Goal: Task Accomplishment & Management: Manage account settings

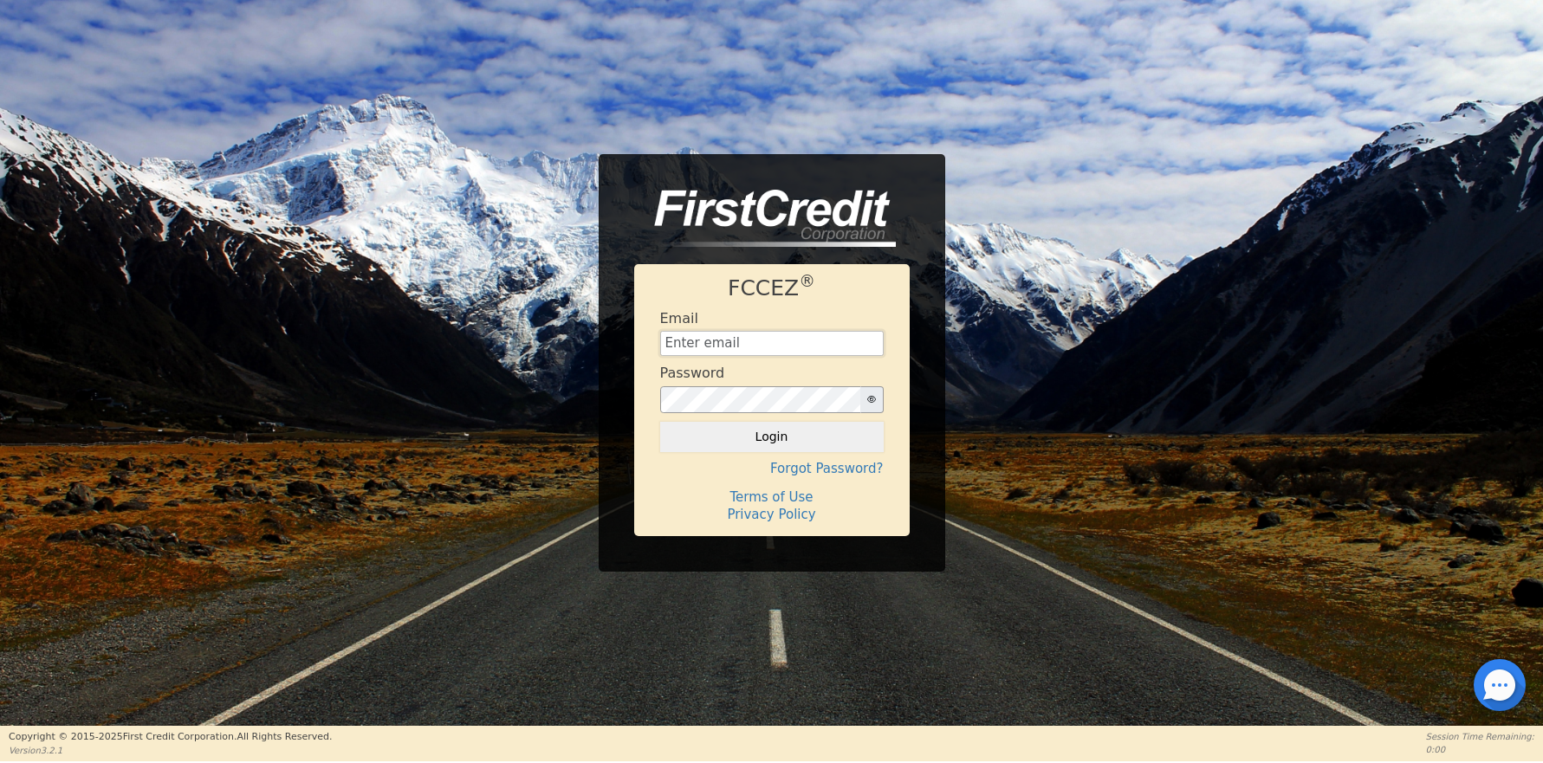
type input "financing@meetinthemiddle.club"
click at [771, 437] on button "Login" at bounding box center [772, 436] width 224 height 29
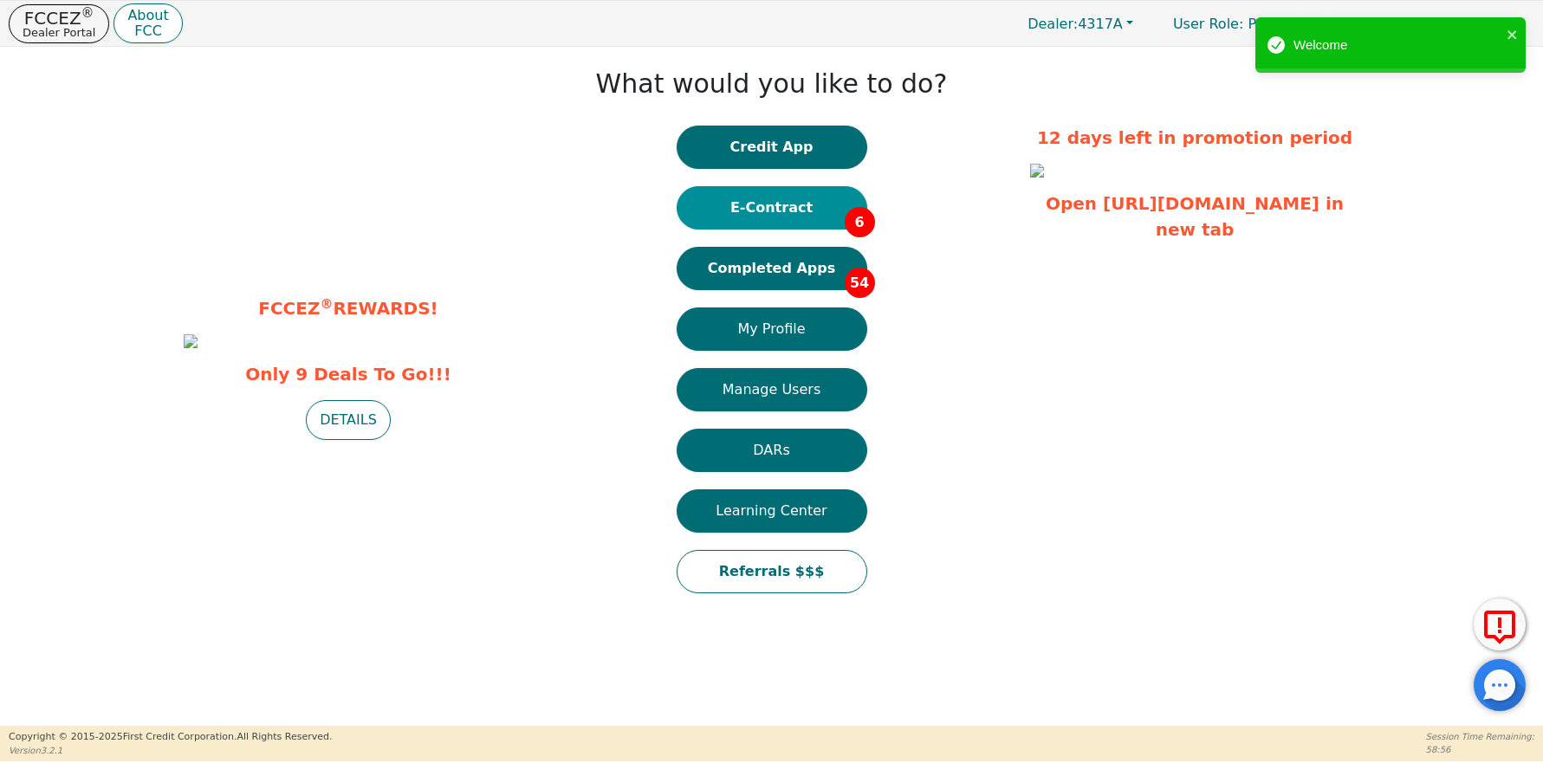
click at [755, 199] on button "E-Contract 6" at bounding box center [772, 207] width 191 height 43
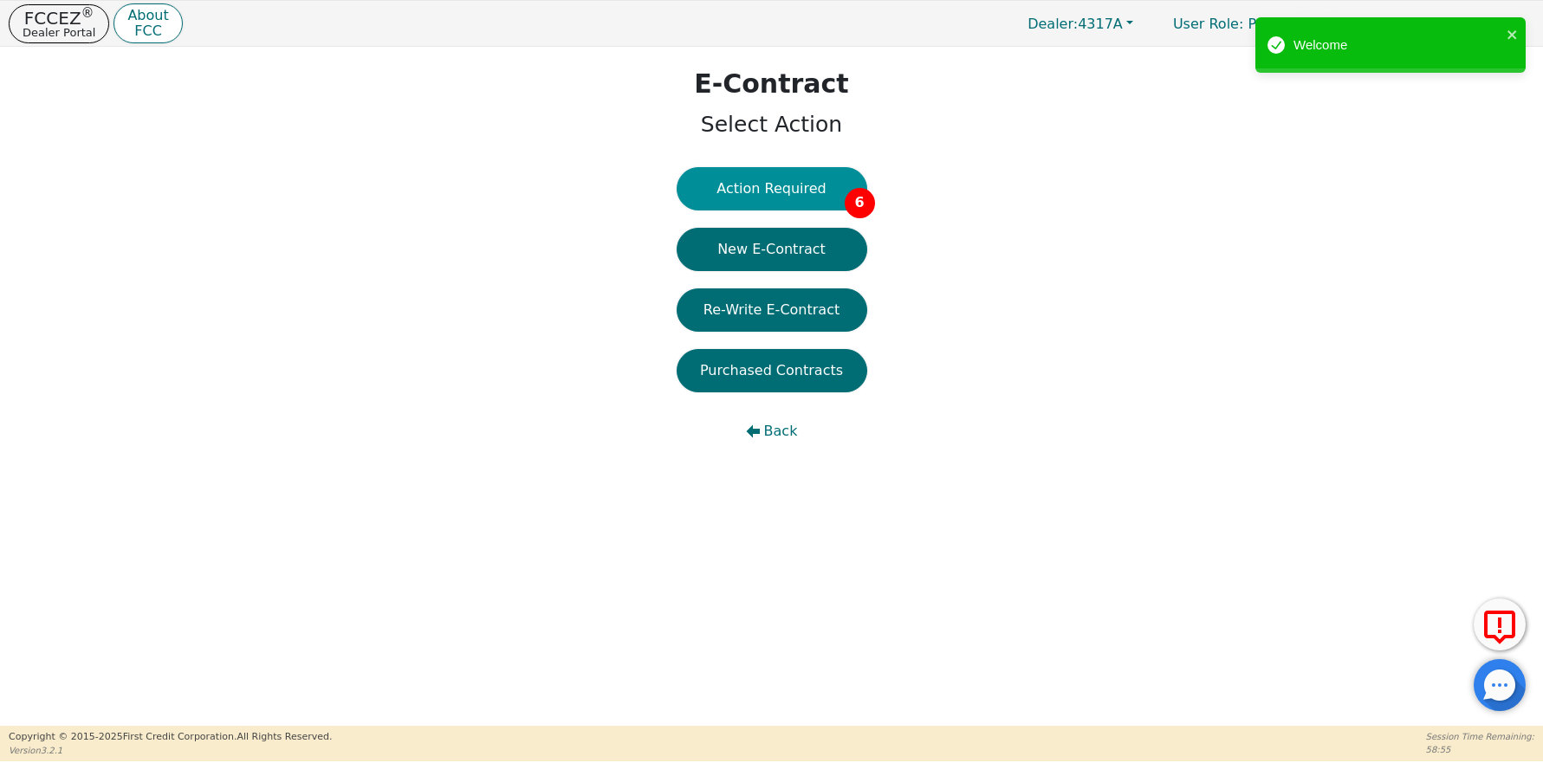
click at [772, 180] on button "Action Required 6" at bounding box center [772, 188] width 191 height 43
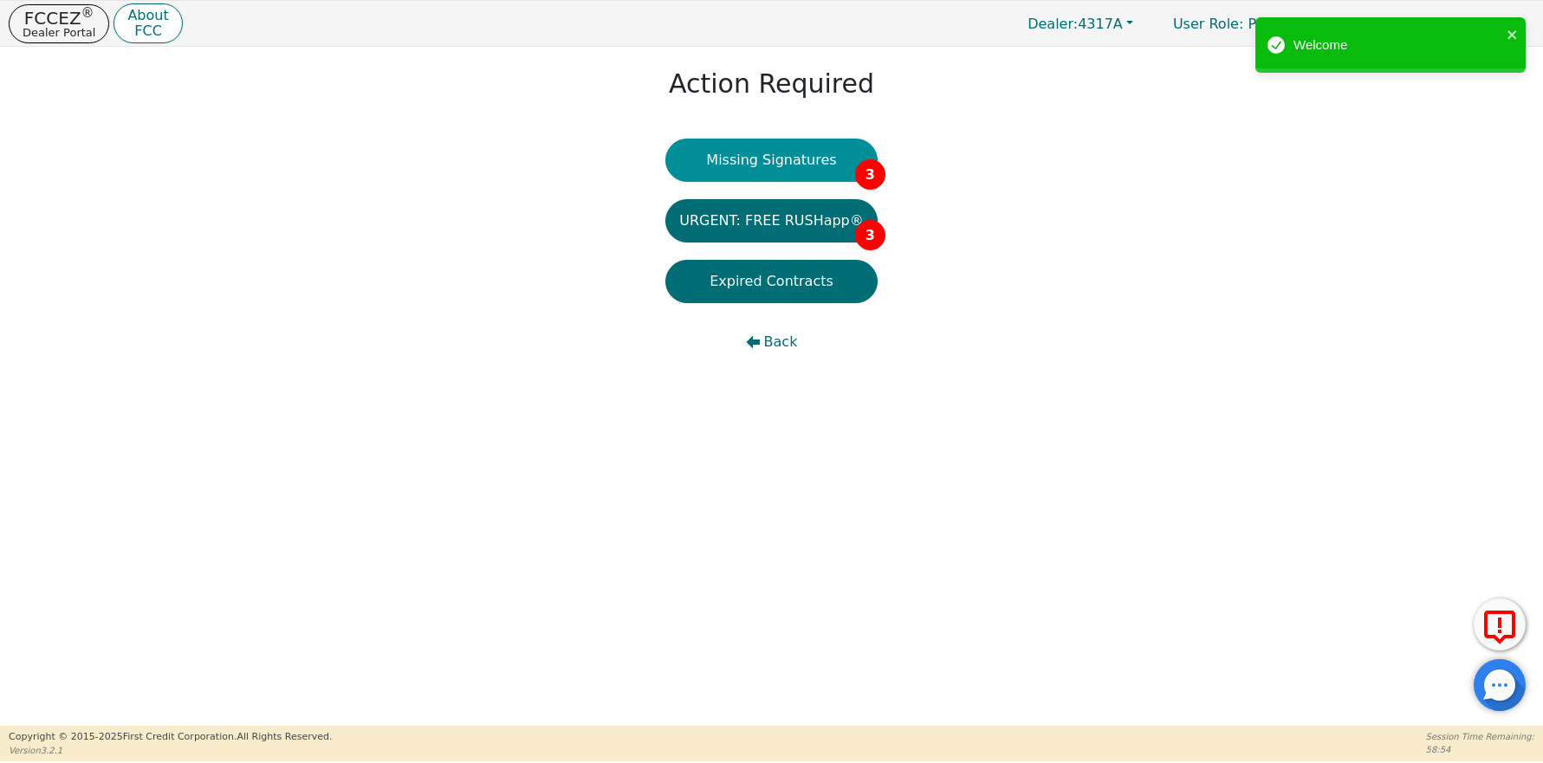
click at [776, 155] on button "Missing Signatures 3" at bounding box center [771, 160] width 212 height 43
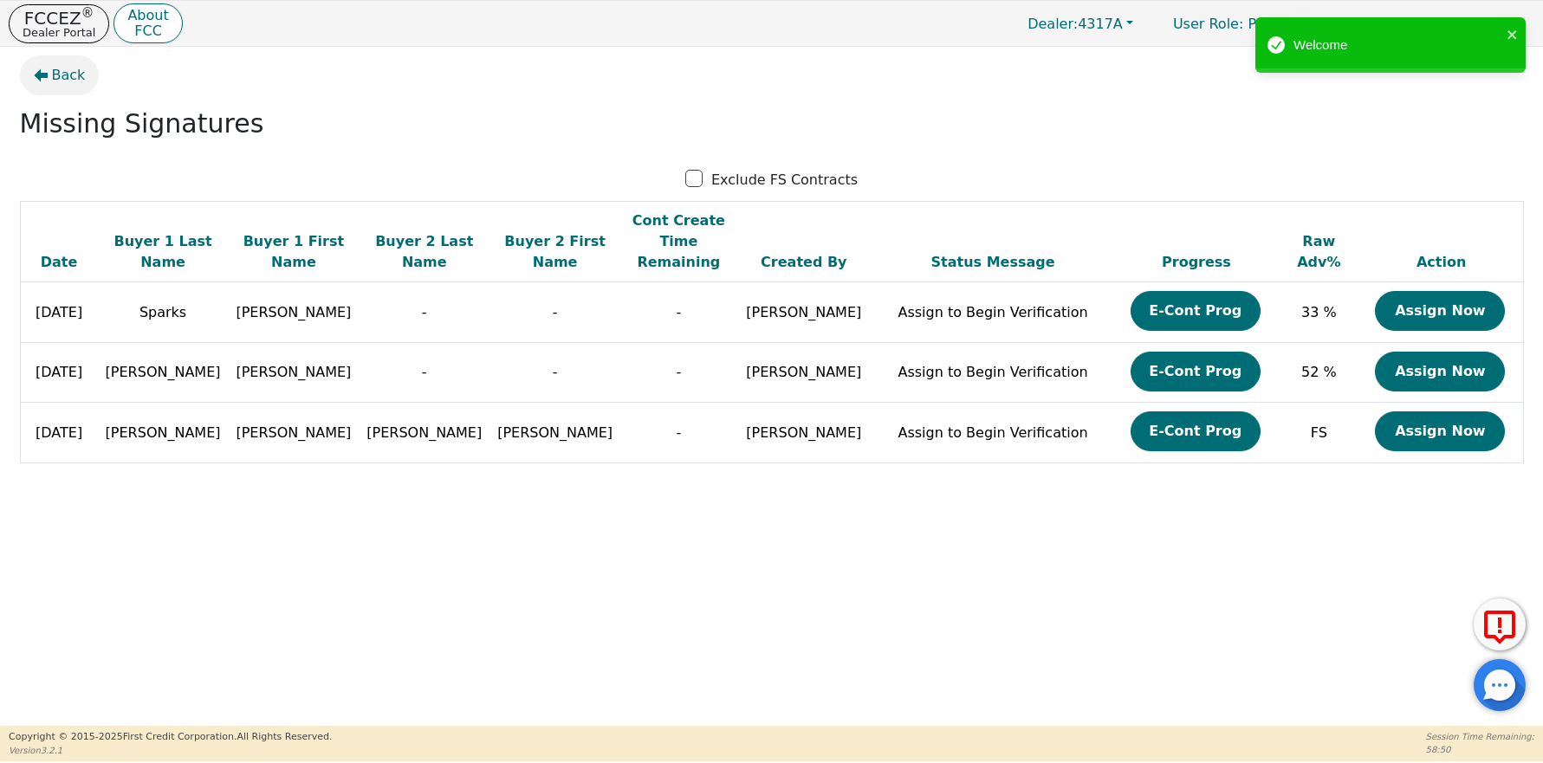
click at [59, 79] on span "Back" at bounding box center [69, 75] width 34 height 21
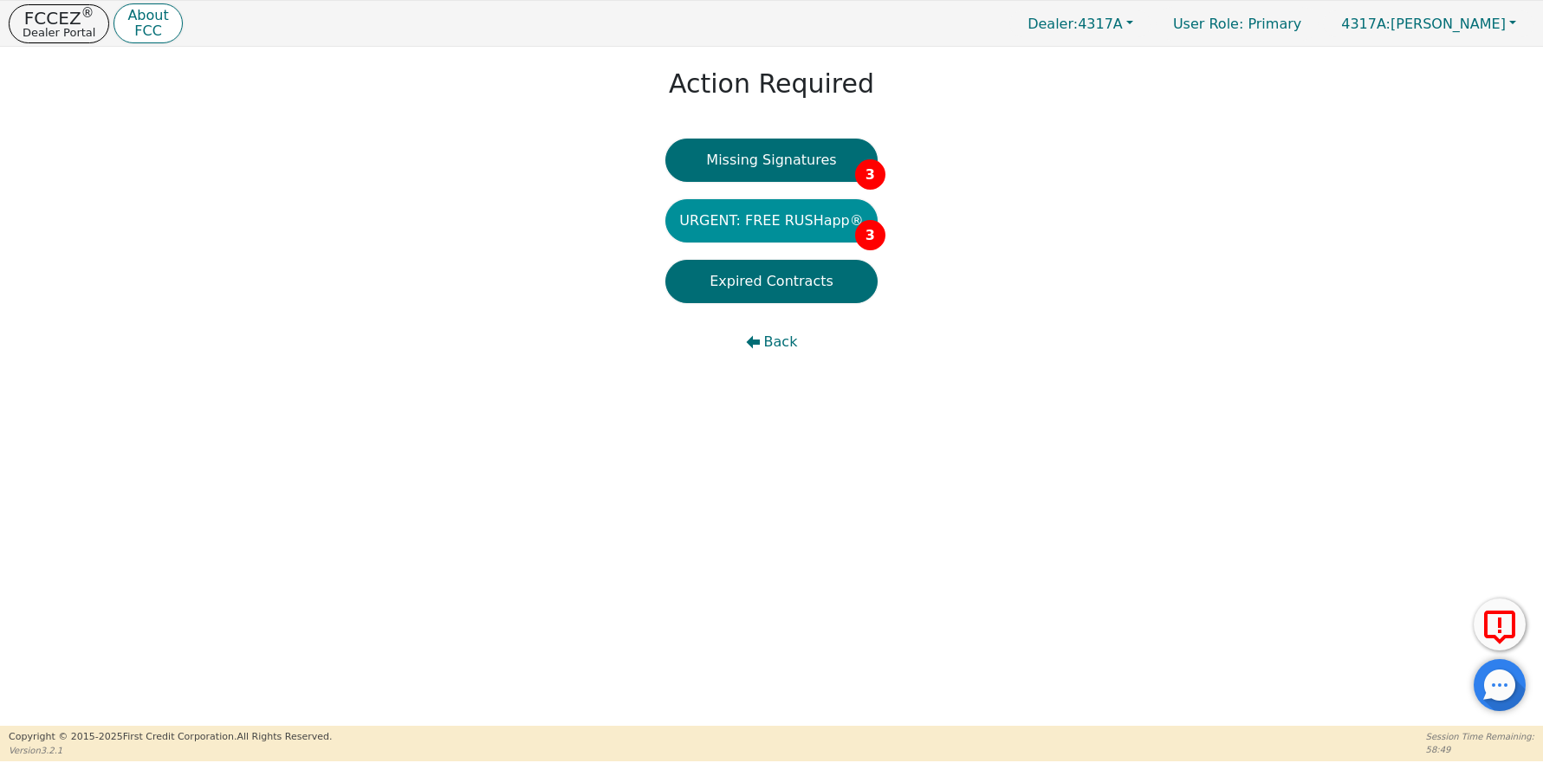
click at [768, 218] on button "URGENT: FREE RUSHapp® 3" at bounding box center [771, 220] width 212 height 43
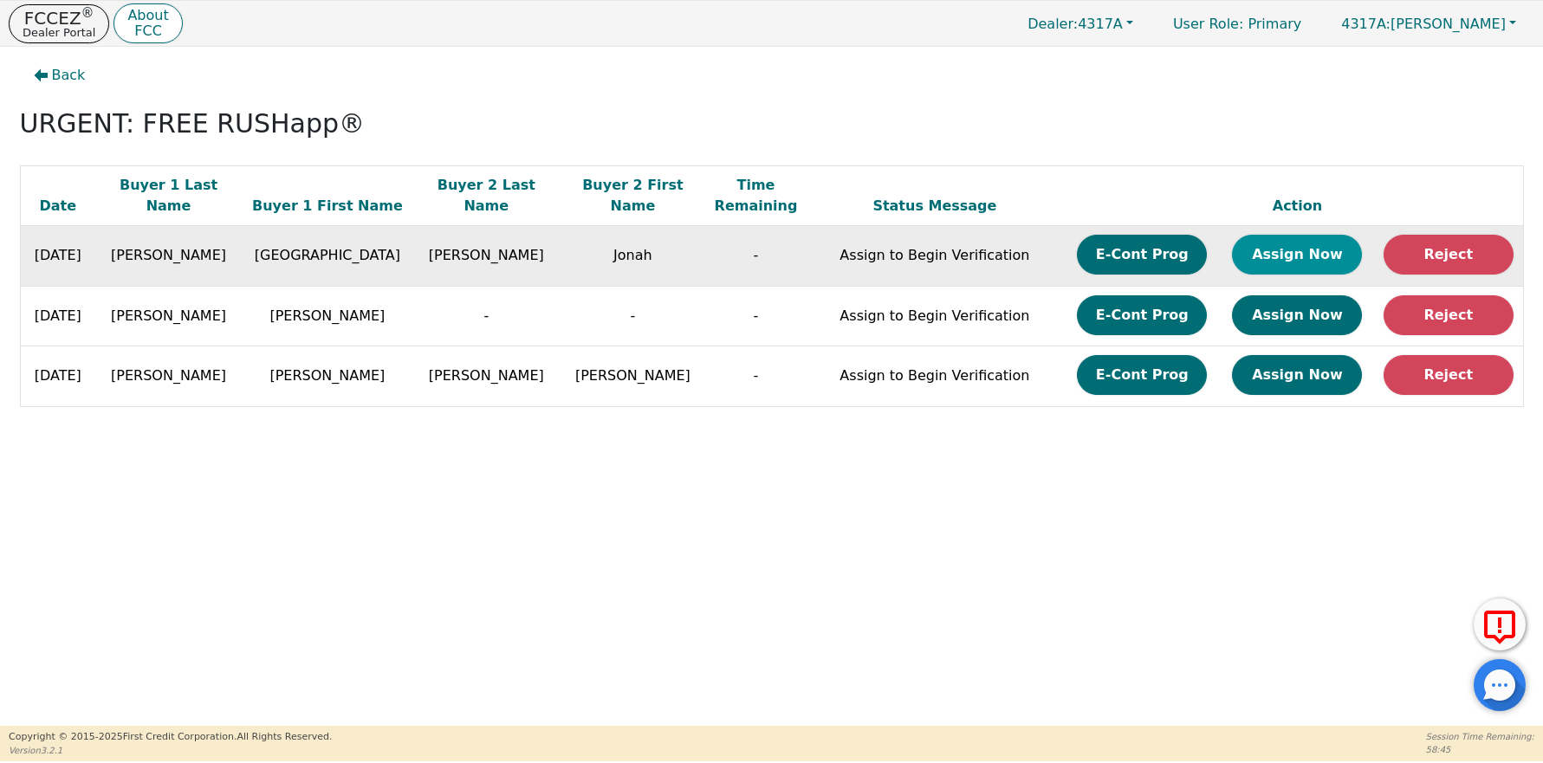
click at [1288, 253] on button "Assign Now" at bounding box center [1297, 255] width 130 height 40
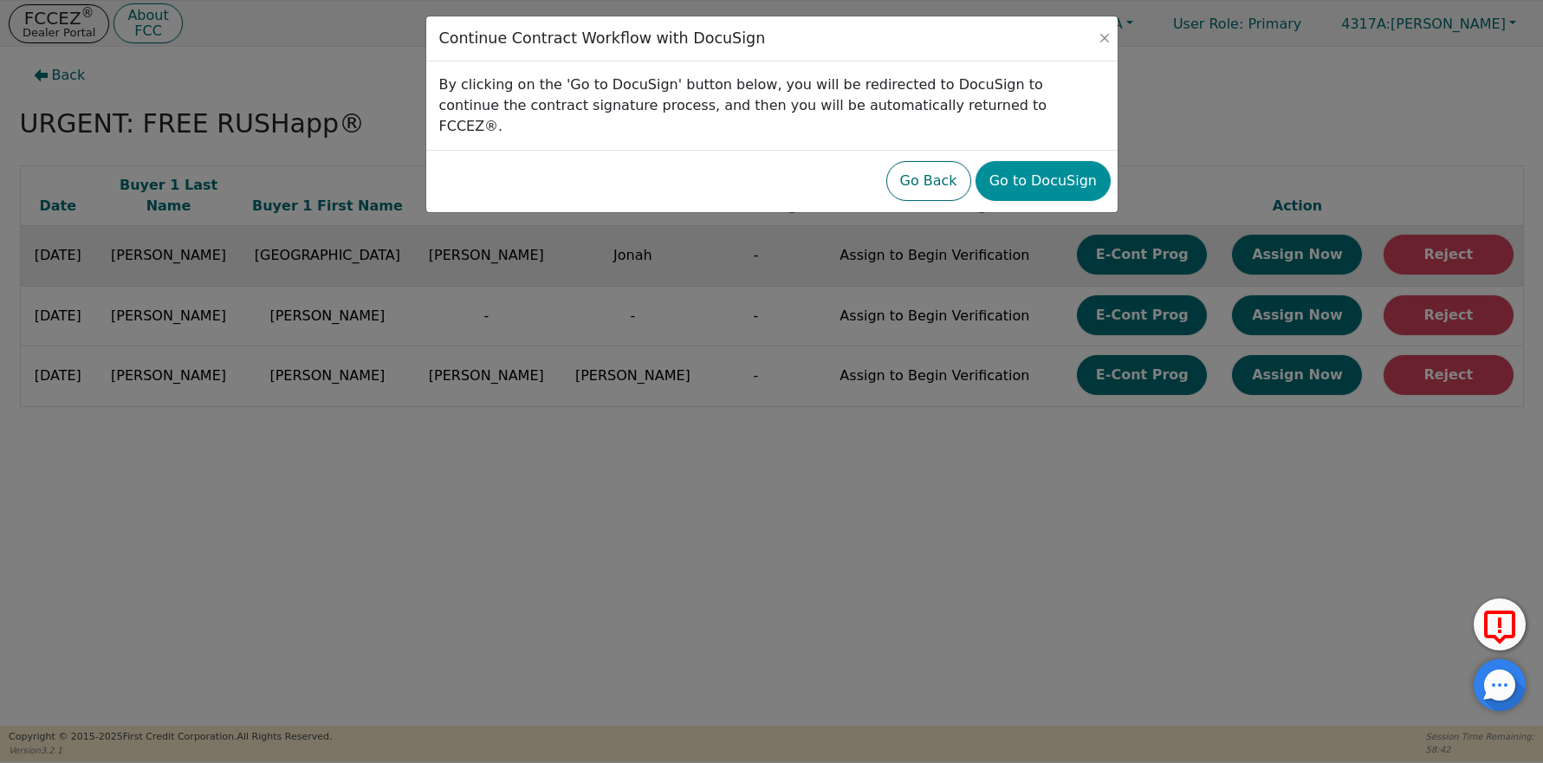
click at [1045, 161] on button "Go to DocuSign" at bounding box center [1043, 181] width 135 height 40
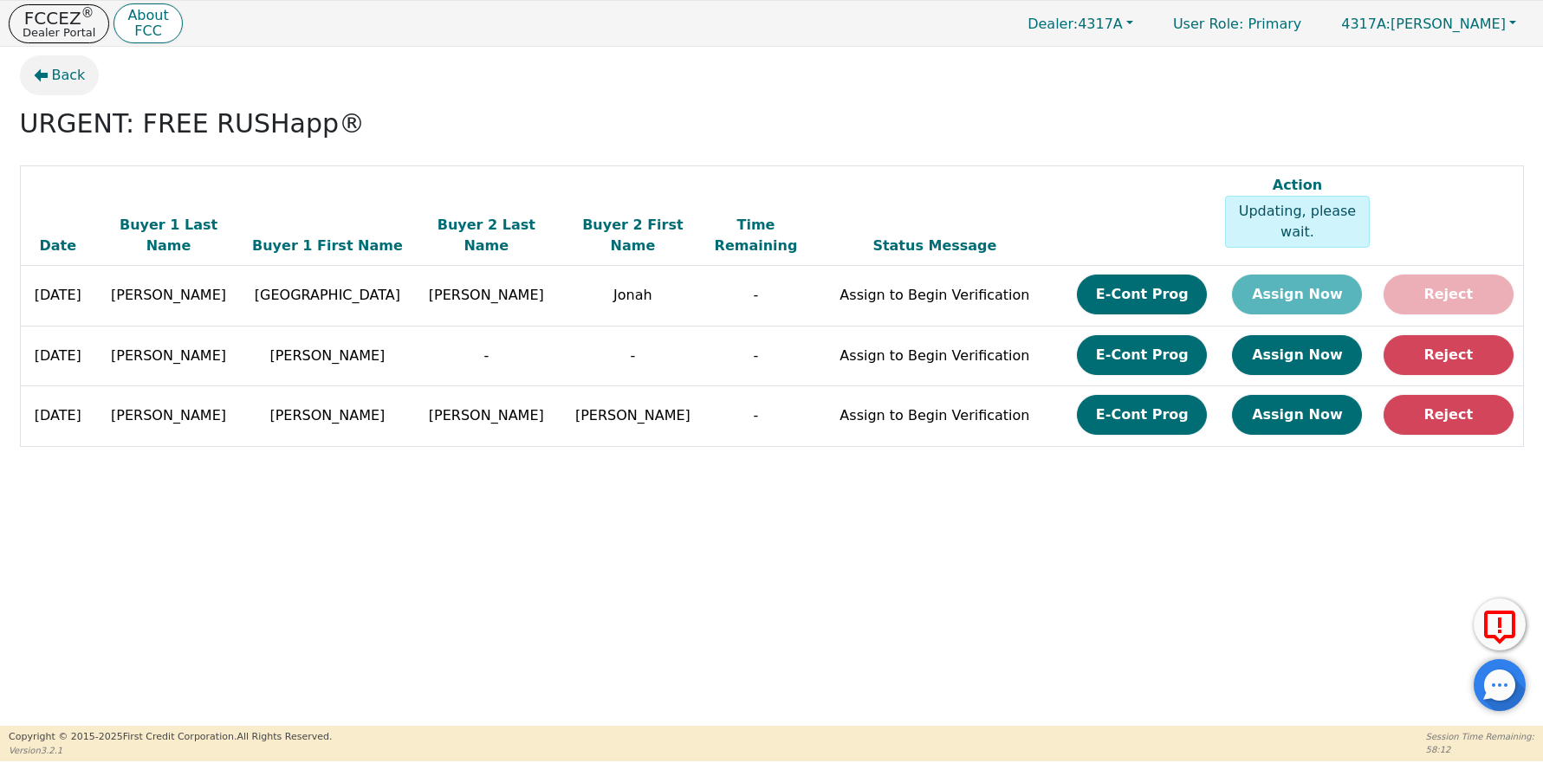
click at [52, 77] on span "Back" at bounding box center [69, 75] width 34 height 21
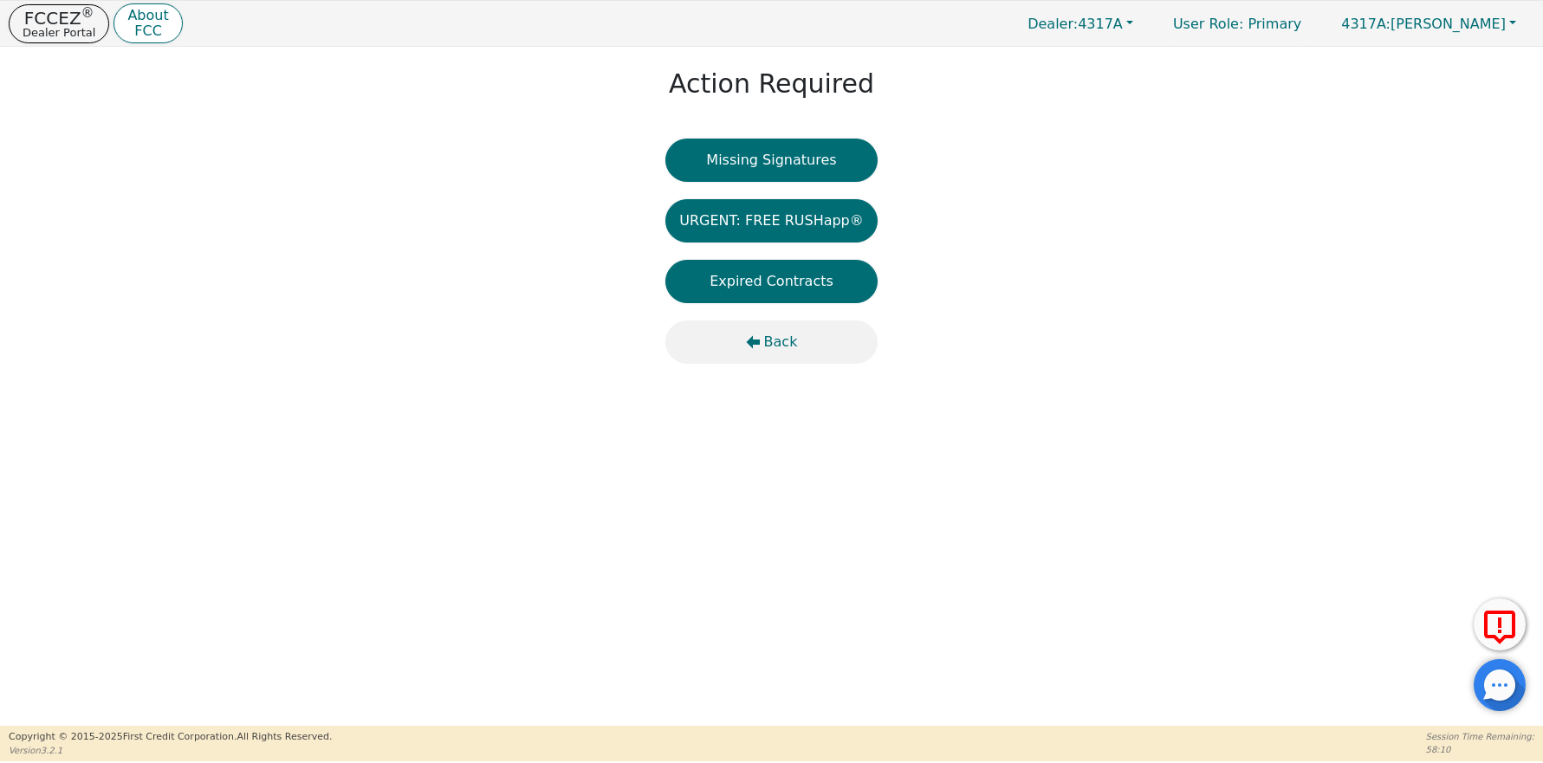
click at [778, 342] on span "Back" at bounding box center [781, 342] width 34 height 21
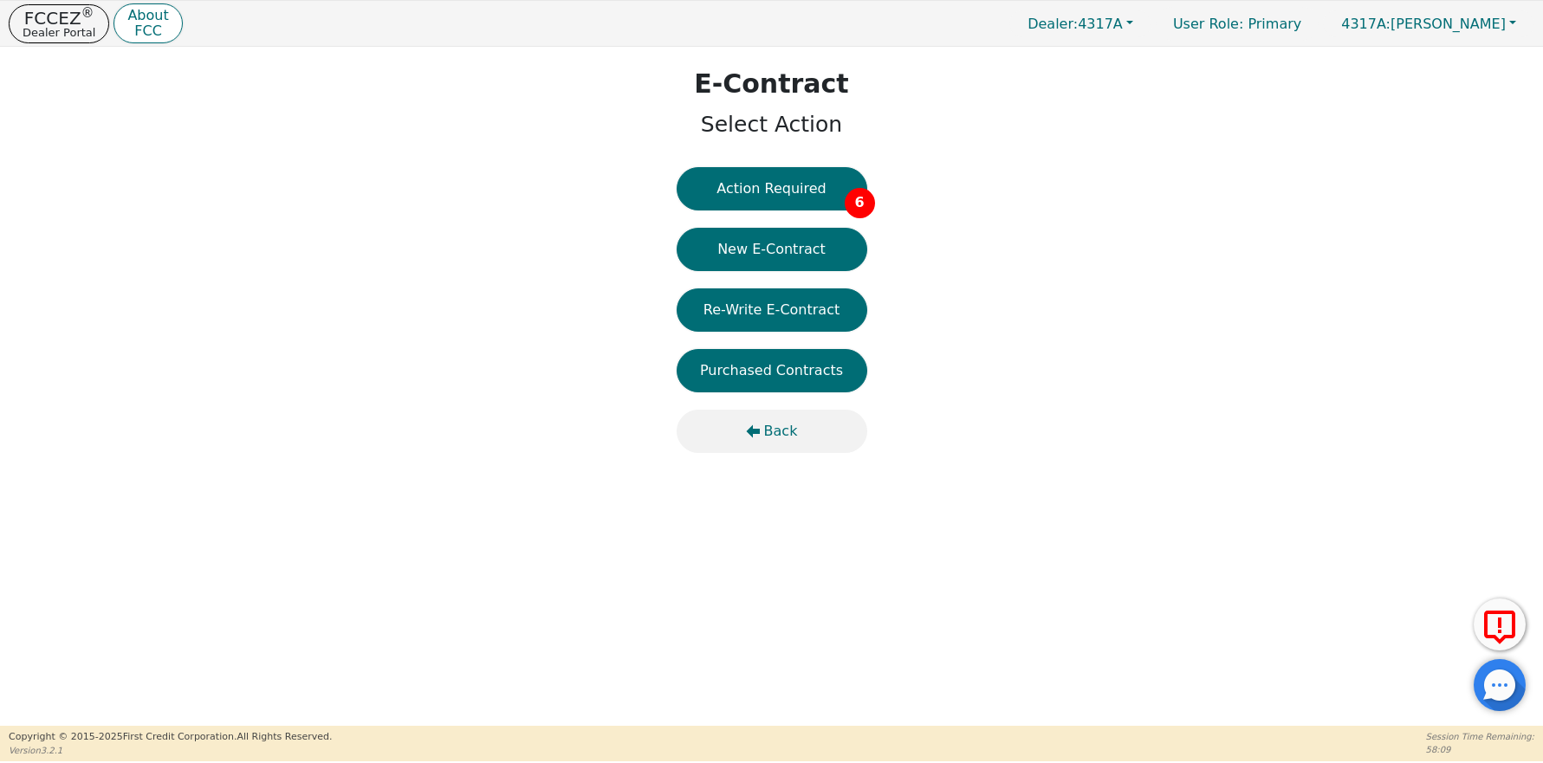
click at [781, 426] on span "Back" at bounding box center [781, 431] width 34 height 21
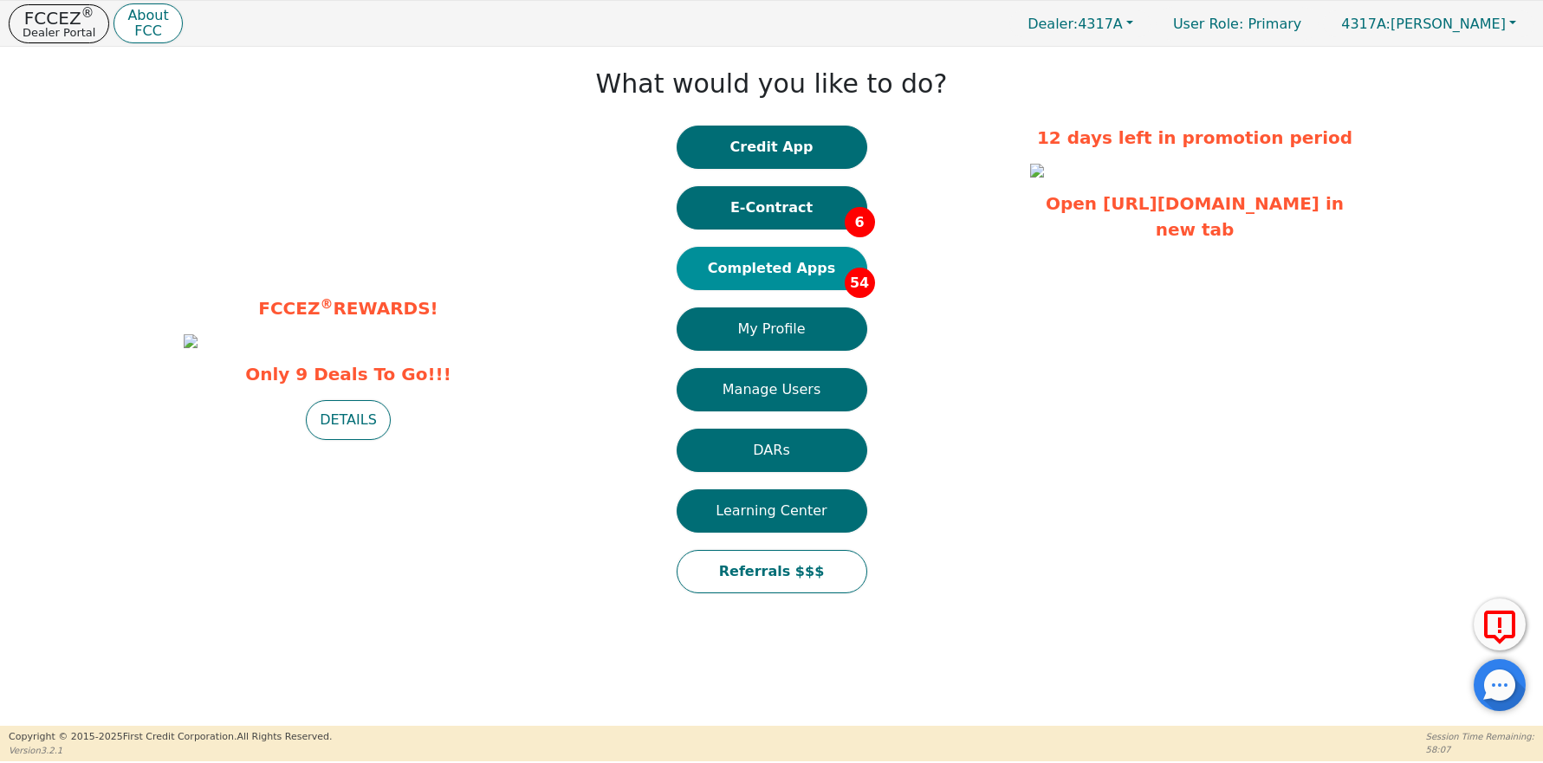
click at [790, 275] on button "Completed Apps 54" at bounding box center [772, 268] width 191 height 43
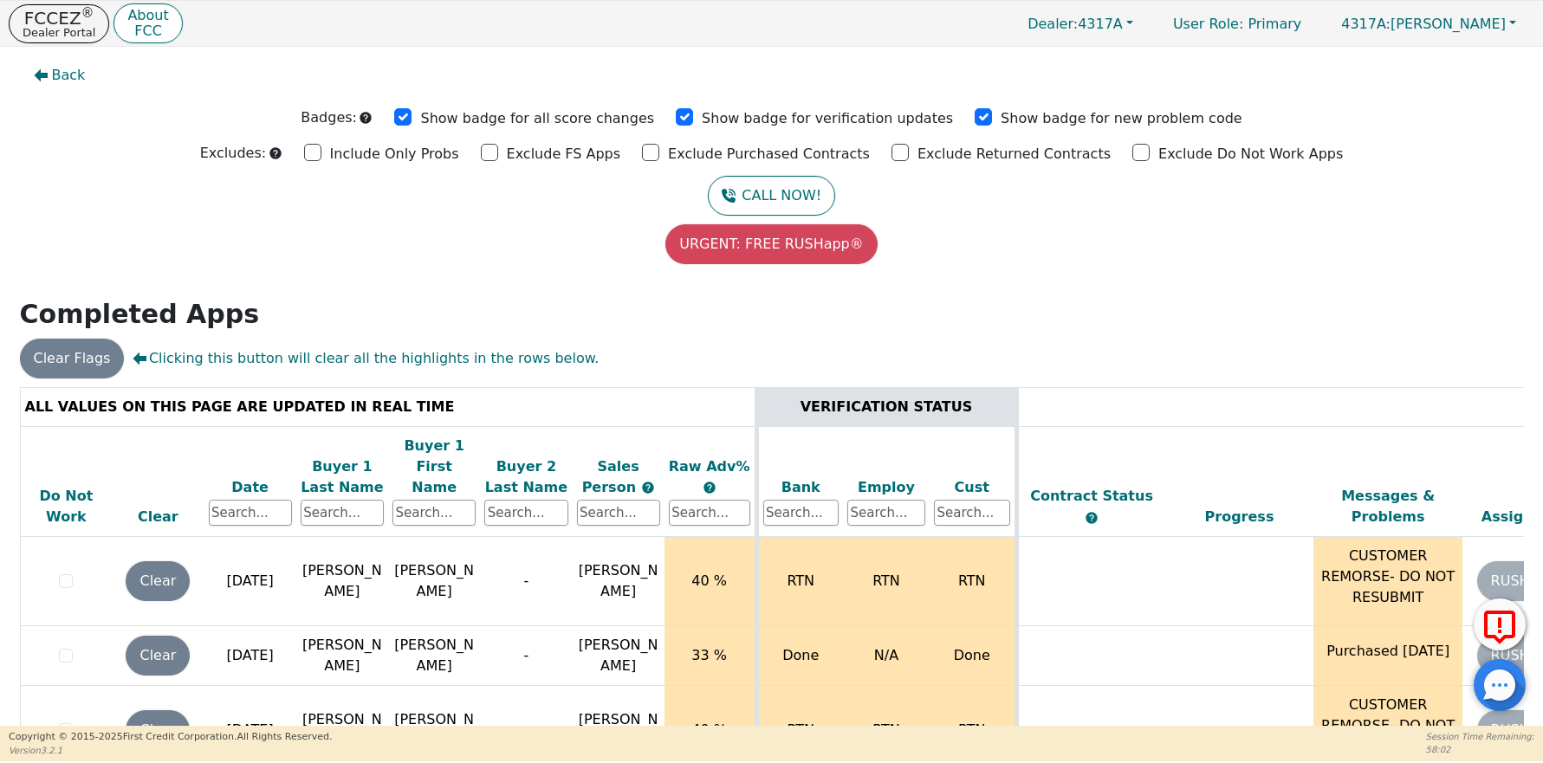
click at [252, 477] on div "Date" at bounding box center [250, 487] width 83 height 21
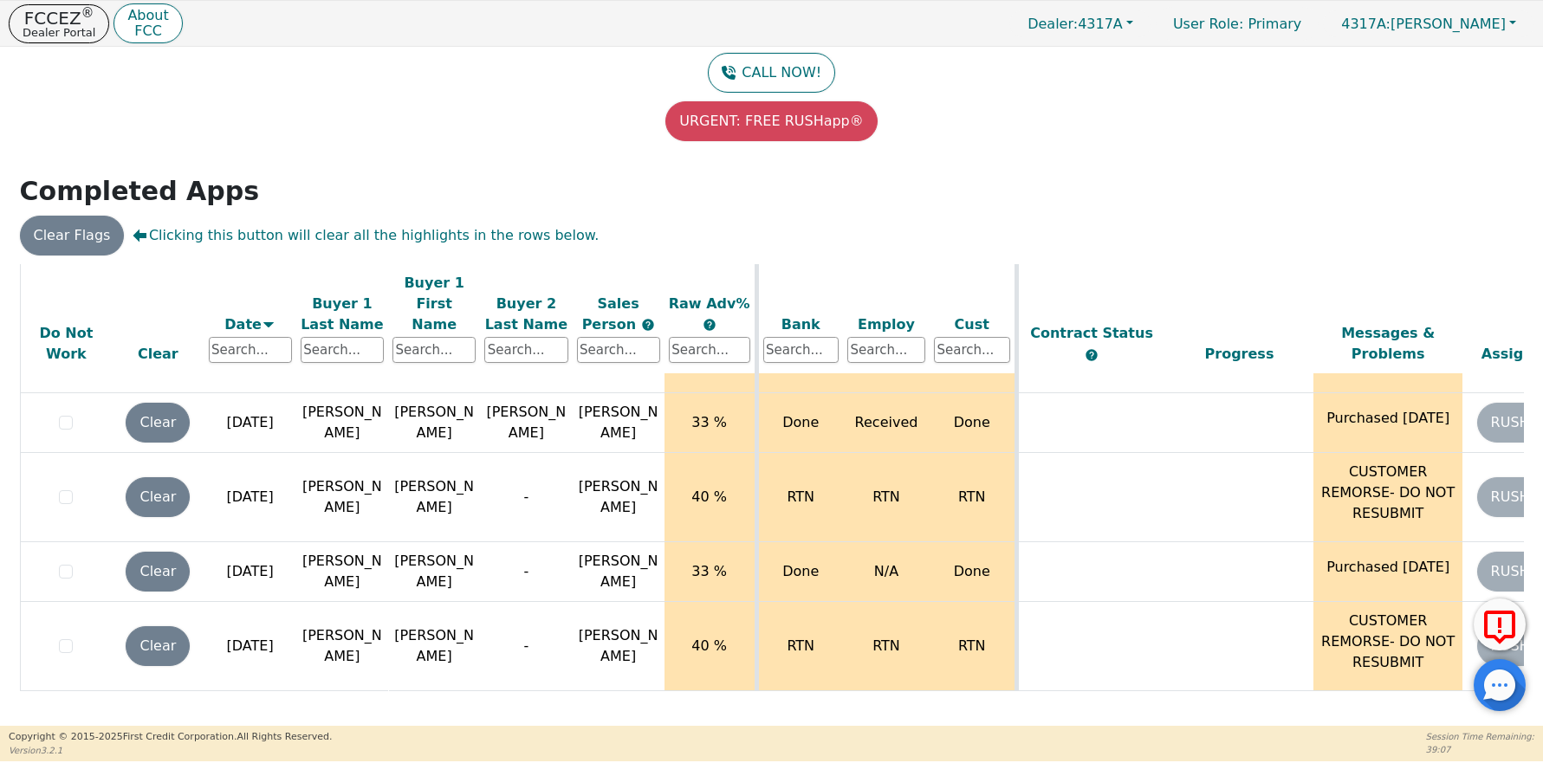
scroll to position [1802, 0]
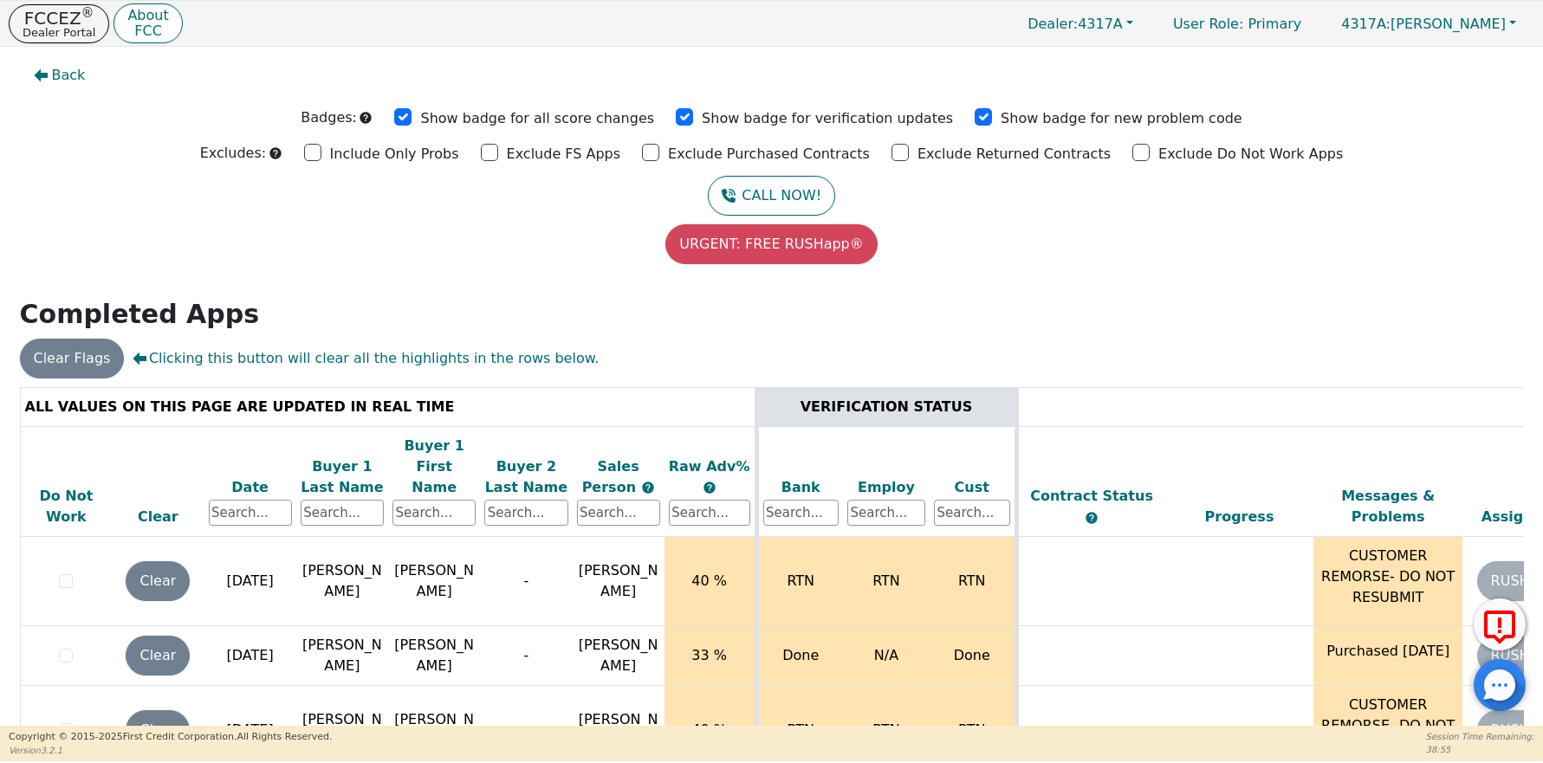
click at [252, 477] on div "Date" at bounding box center [250, 487] width 83 height 21
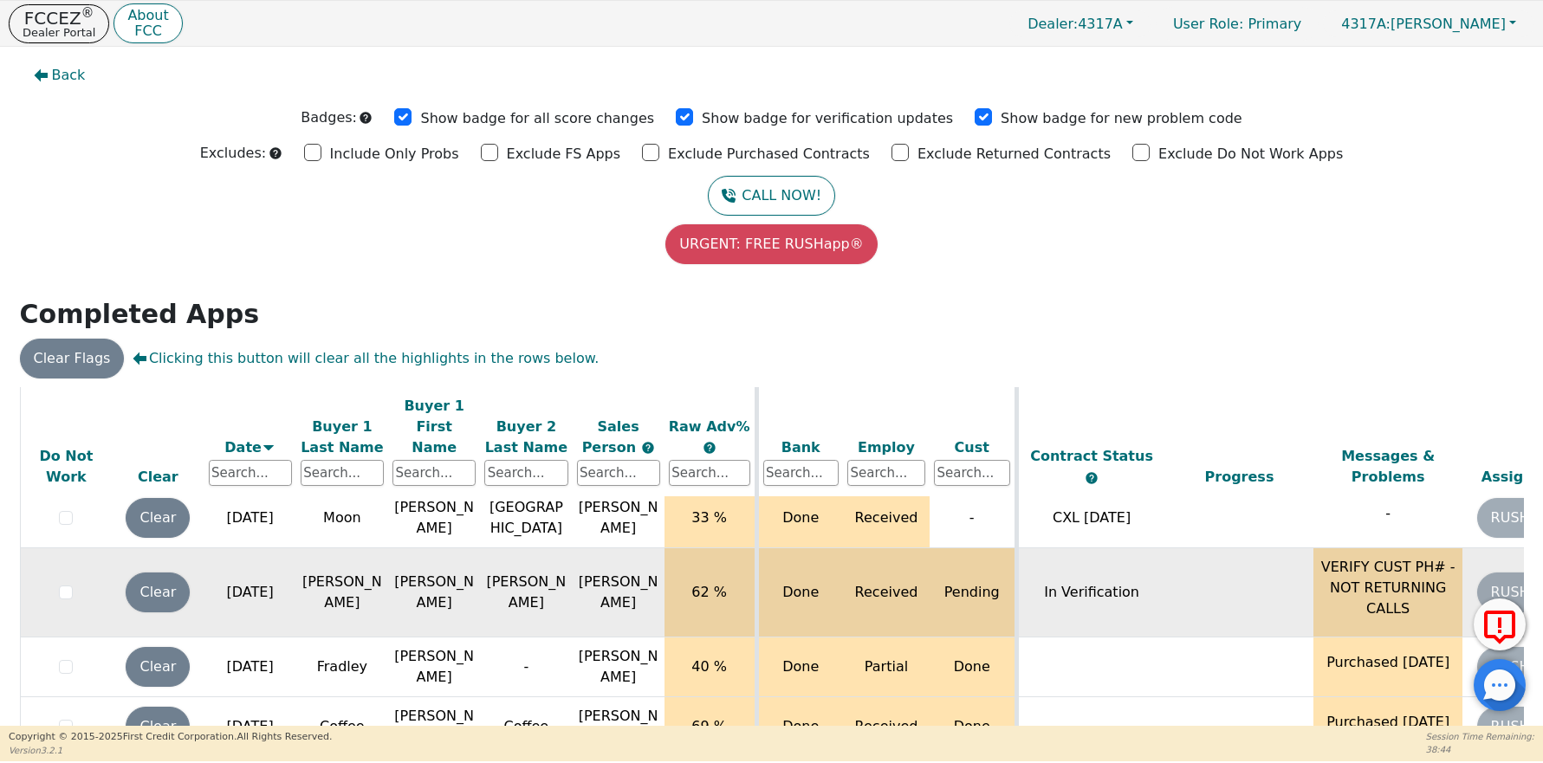
scroll to position [109, 0]
